Goal: Transaction & Acquisition: Purchase product/service

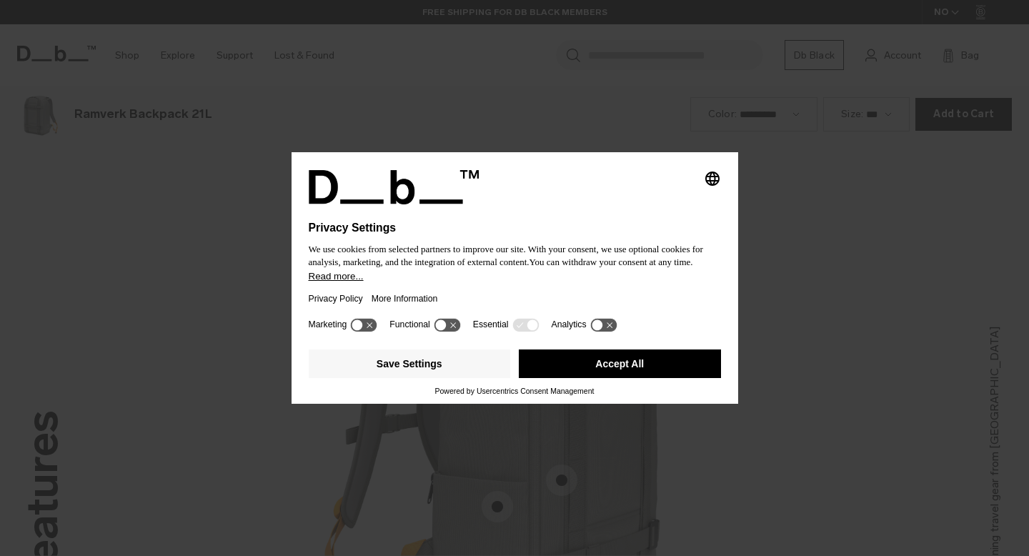
scroll to position [1668, 0]
